Goal: Register for event/course

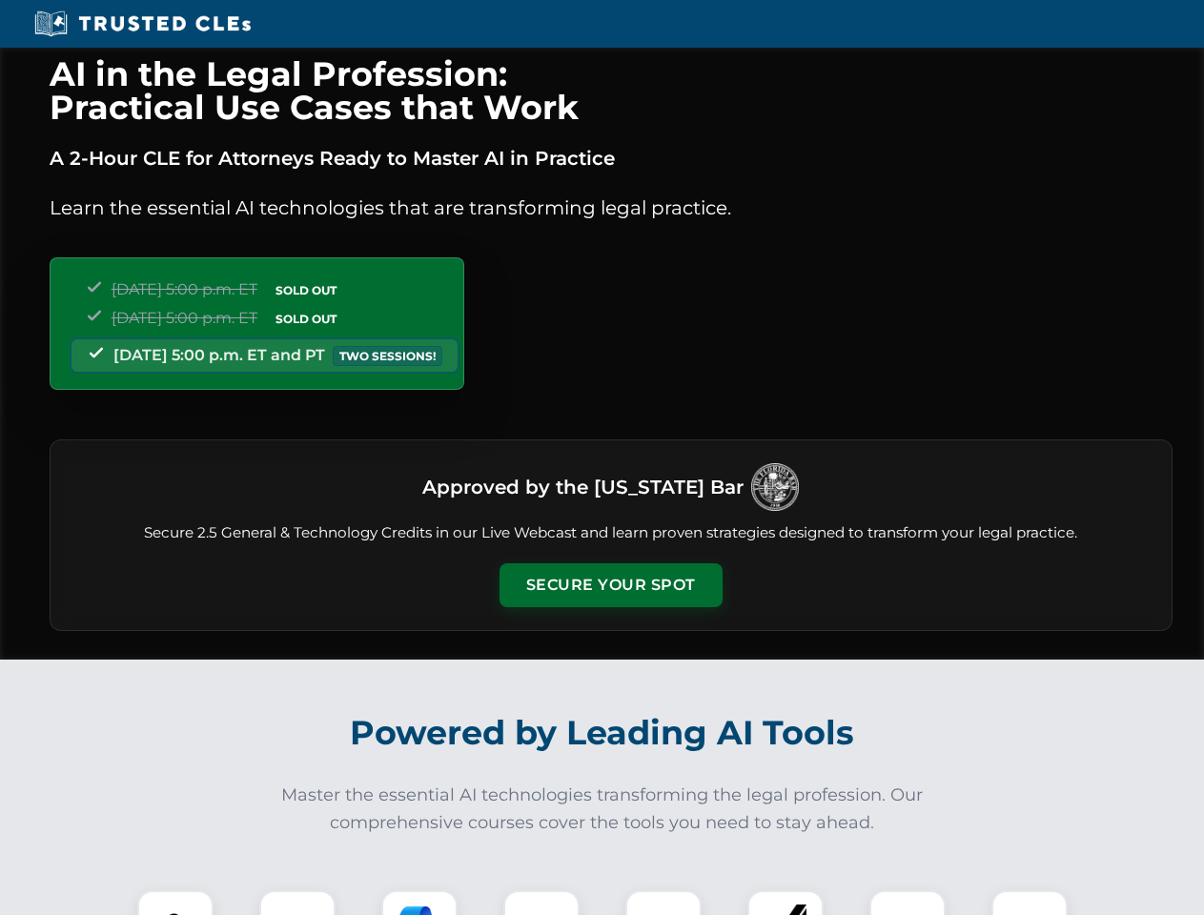
click at [610, 585] on button "Secure Your Spot" at bounding box center [611, 586] width 223 height 44
click at [175, 903] on img at bounding box center [175, 928] width 55 height 55
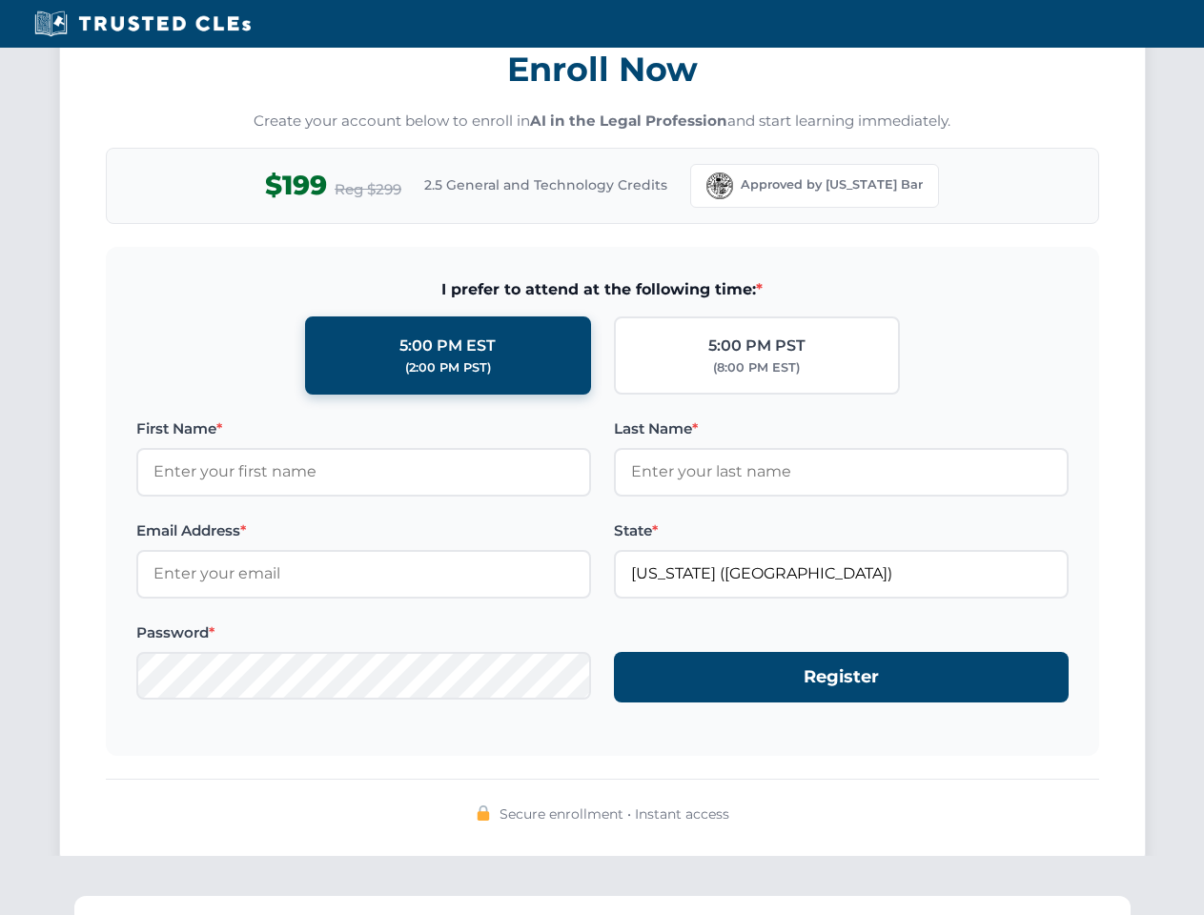
scroll to position [1872, 0]
